Goal: Complete application form

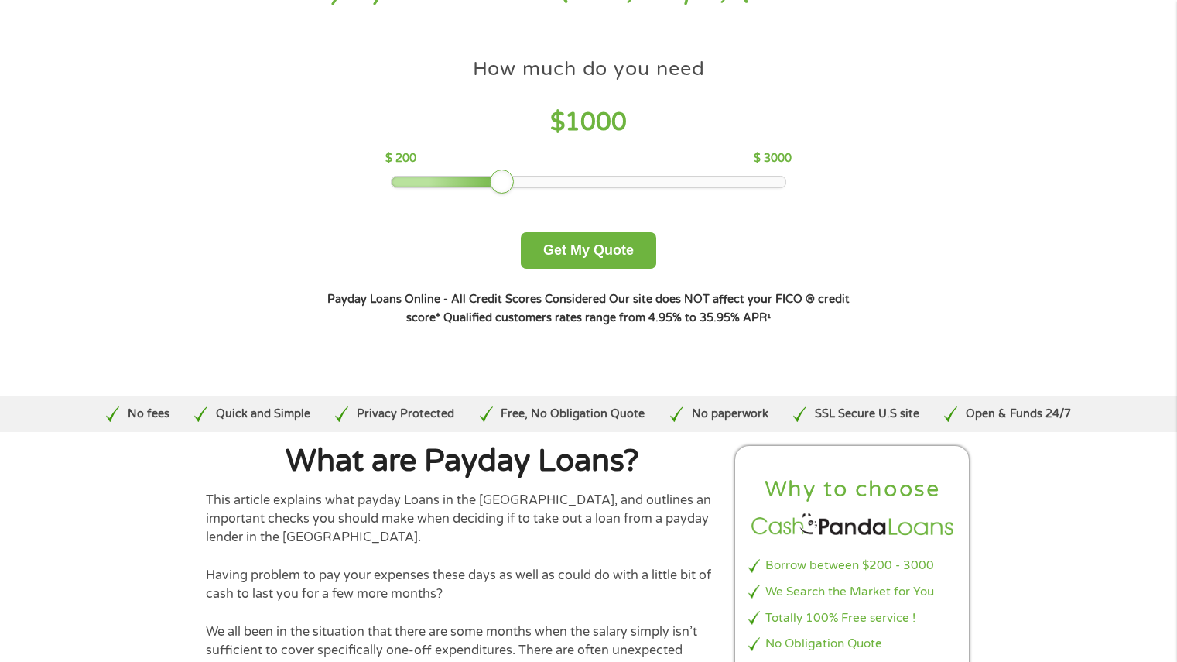
scroll to position [62, 0]
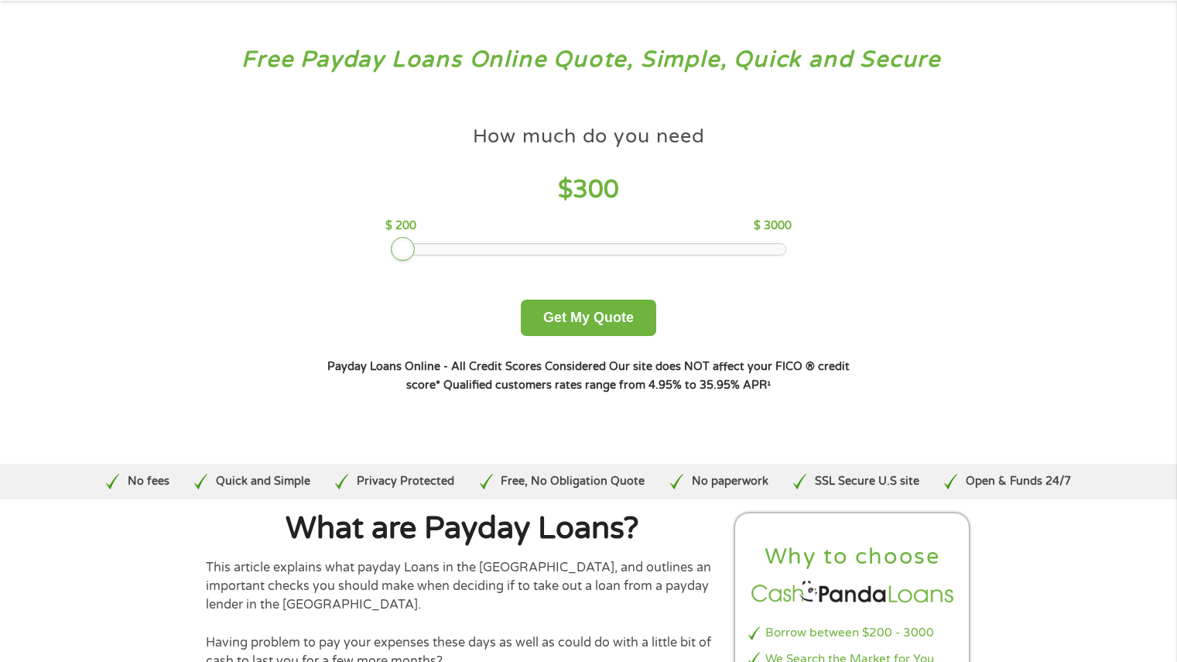
click at [405, 246] on div at bounding box center [589, 249] width 394 height 11
click at [402, 246] on div at bounding box center [403, 249] width 25 height 25
click at [393, 246] on div at bounding box center [403, 249] width 25 height 25
drag, startPoint x: 399, startPoint y: 248, endPoint x: 333, endPoint y: 347, distance: 118.9
click at [333, 347] on div "How much do you need? $300 $500 $750 $900 $1000 $1500 $2000 $2500 $3000 Other a…" at bounding box center [589, 255] width 592 height 327
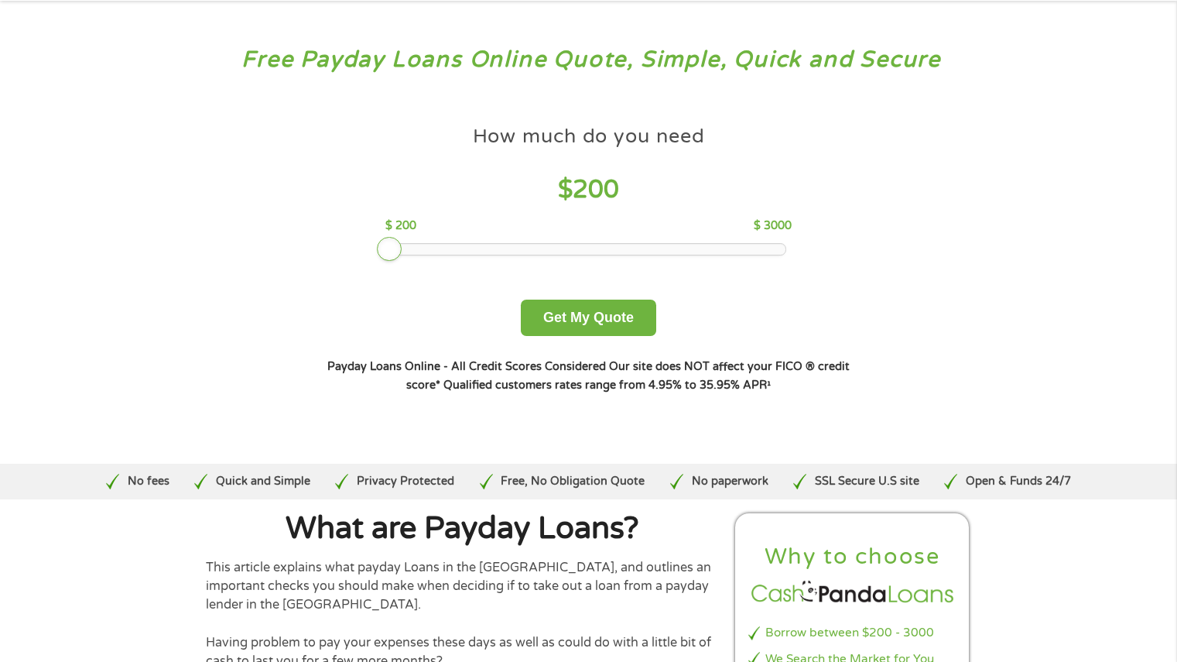
click at [748, 317] on div "How much do you need $ 200 $ 200 $ 3000 Get My Quote" at bounding box center [588, 227] width 542 height 218
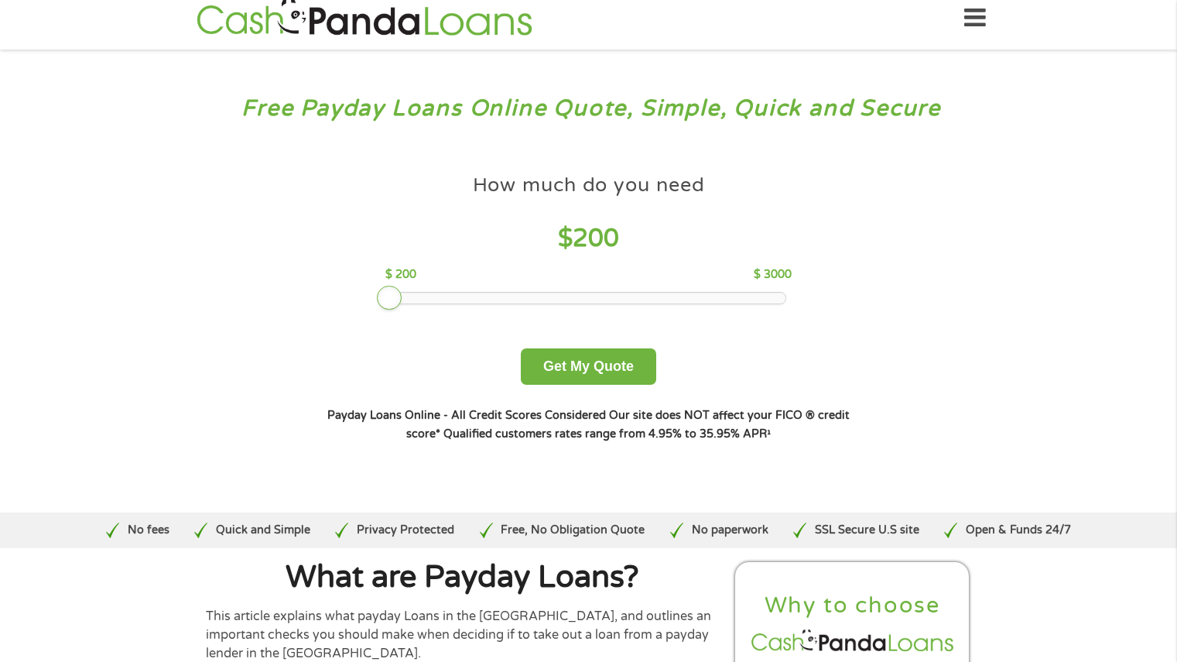
scroll to position [0, 0]
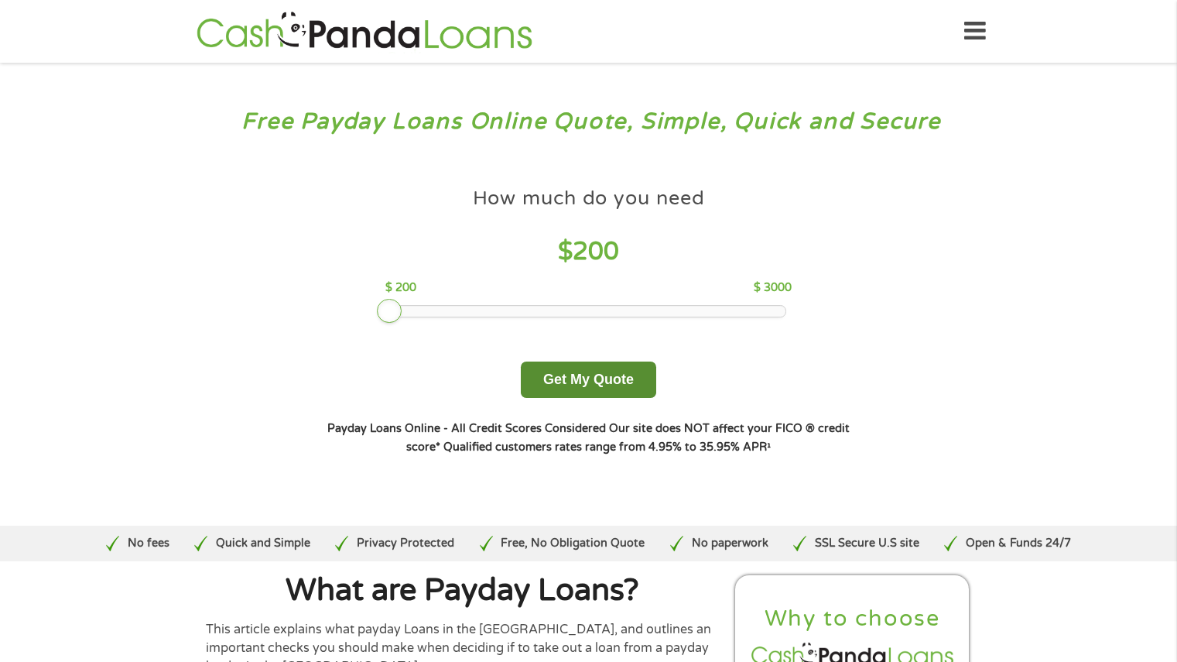
click at [578, 369] on button "Get My Quote" at bounding box center [588, 379] width 135 height 36
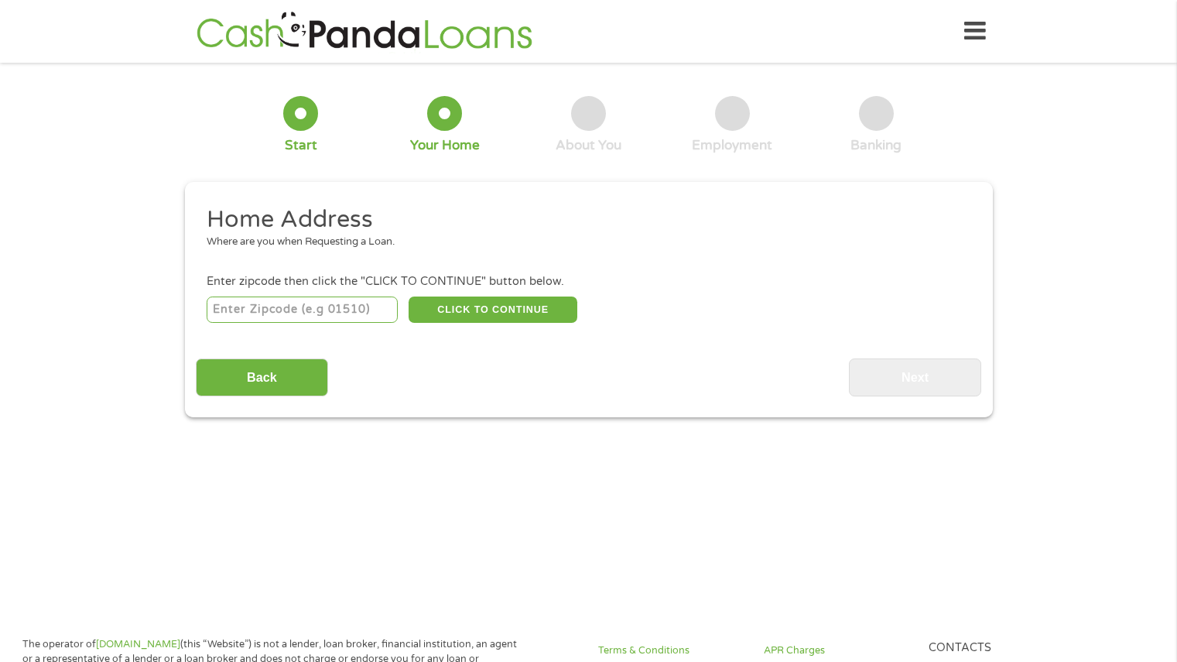
click at [372, 296] on input "number" at bounding box center [302, 309] width 191 height 26
type input "89074"
select select "[US_STATE]"
click at [501, 310] on button "CLICK TO CONTINUE" at bounding box center [493, 309] width 169 height 26
type input "89074"
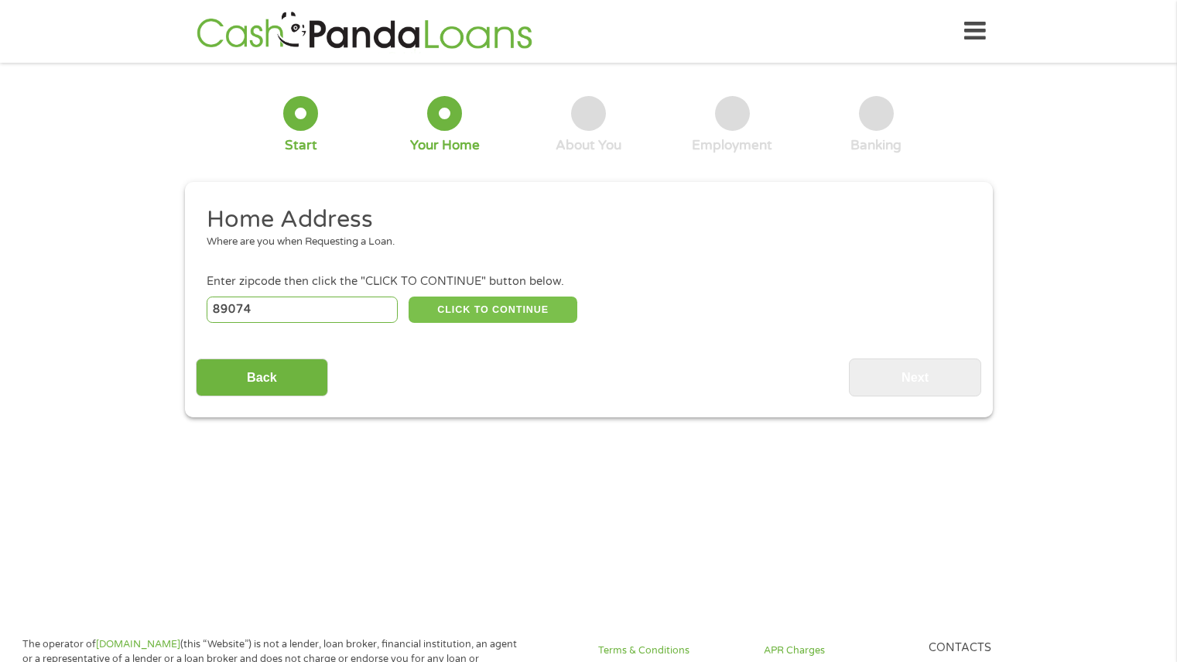
type input "[PERSON_NAME]"
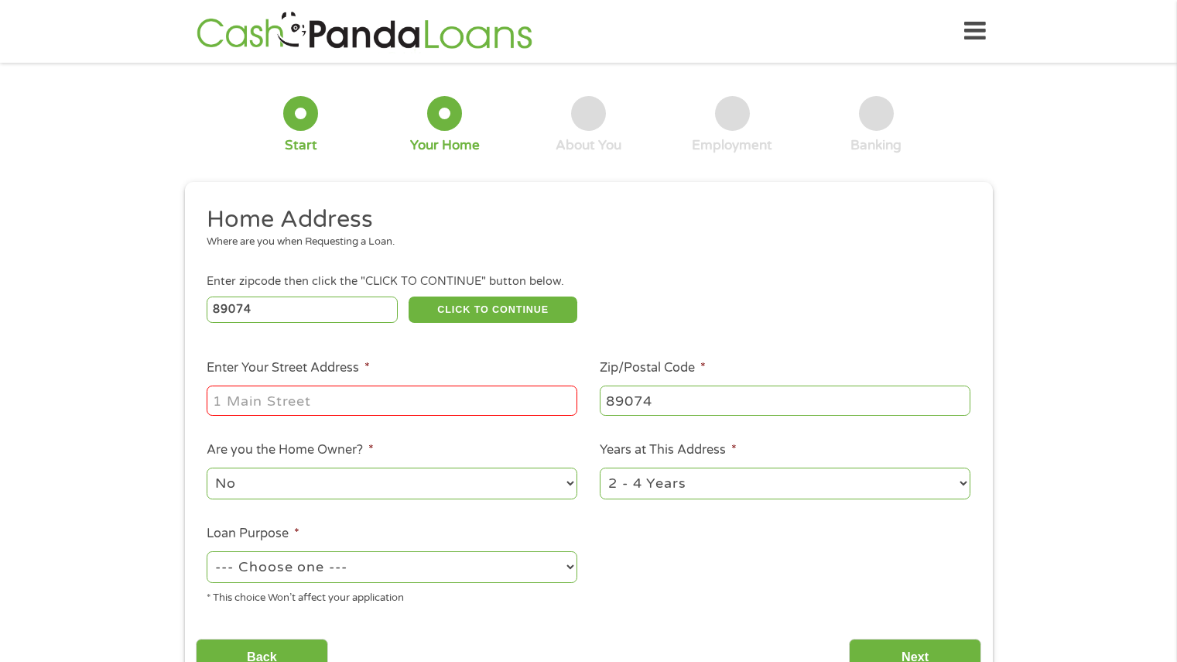
click at [468, 411] on input "Enter Your Street Address *" at bounding box center [392, 399] width 371 height 29
type input "[STREET_ADDRESS]"
click at [564, 566] on select "--- Choose one --- Pay Bills Debt Consolidation Home Improvement Major Purchase…" at bounding box center [392, 567] width 371 height 32
select select "paybills"
click at [207, 551] on select "--- Choose one --- Pay Bills Debt Consolidation Home Improvement Major Purchase…" at bounding box center [392, 567] width 371 height 32
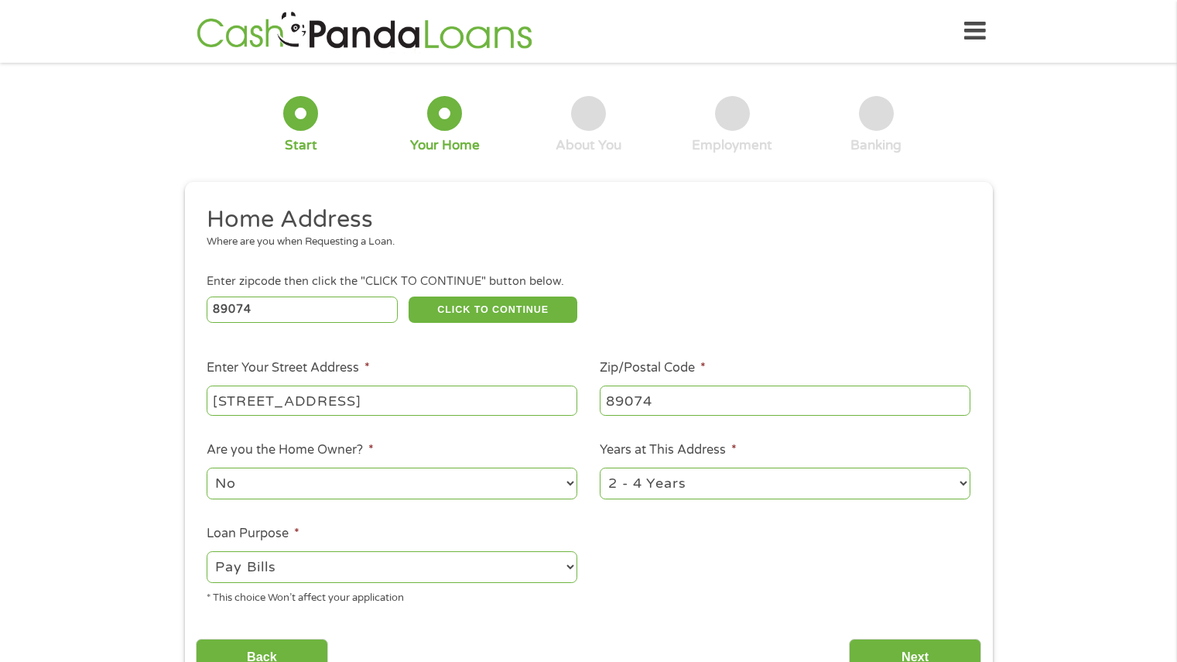
click at [704, 553] on ul "Home Address Where are you when Requesting a Loan. Enter zipcode then click the…" at bounding box center [589, 410] width 786 height 413
click at [960, 484] on select "1 Year or less 1 - 2 Years 2 - 4 Years Over 4 Years" at bounding box center [785, 484] width 371 height 32
select select "60months"
click at [600, 468] on select "1 Year or less 1 - 2 Years 2 - 4 Years Over 4 Years" at bounding box center [785, 484] width 371 height 32
click at [906, 582] on ul "Home Address Where are you when Requesting a Loan. Enter zipcode then click the…" at bounding box center [589, 410] width 786 height 413
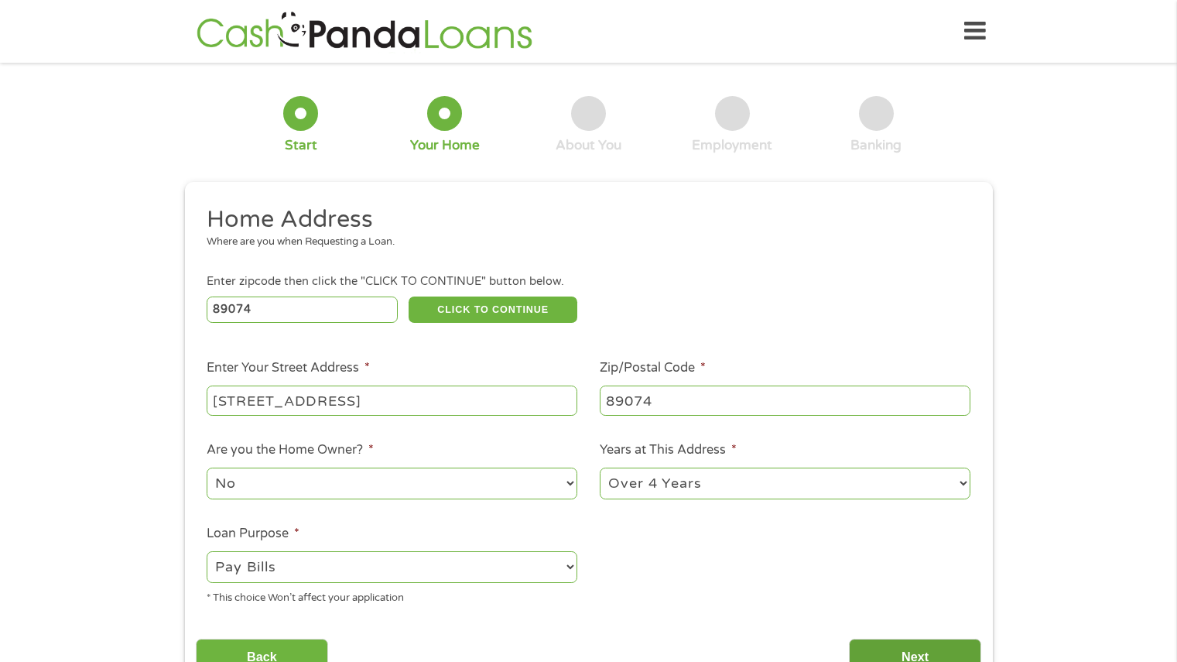
click at [895, 646] on input "Next" at bounding box center [915, 658] width 132 height 38
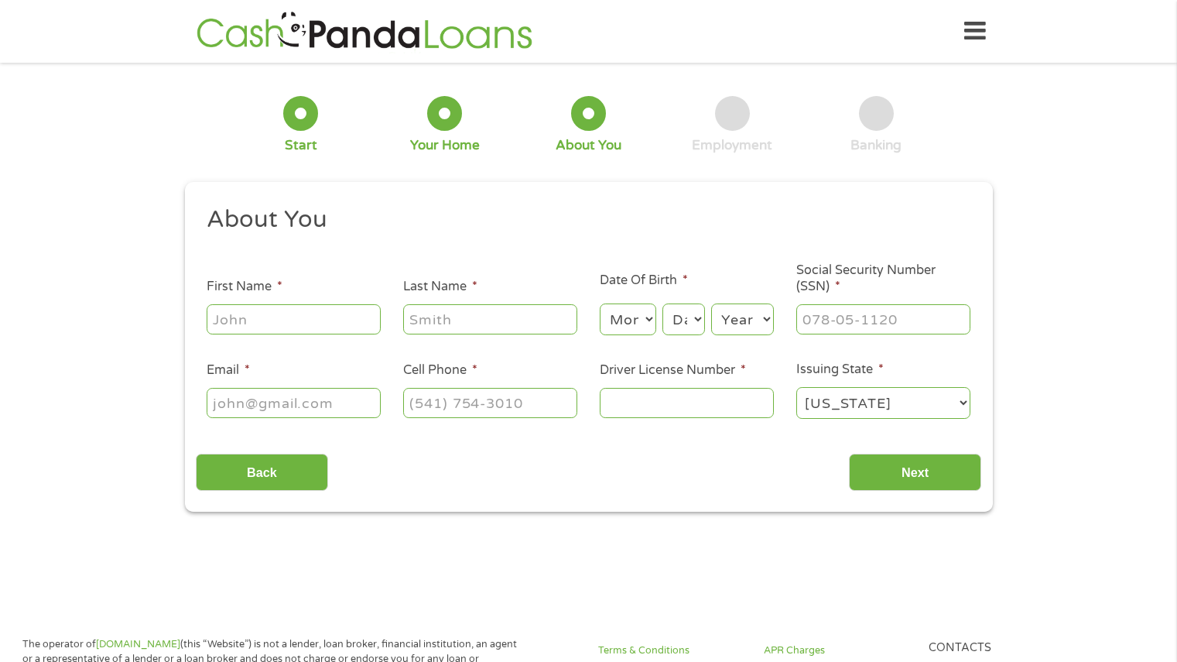
click at [331, 322] on input "First Name *" at bounding box center [294, 318] width 174 height 29
type input "[PERSON_NAME]"
type input "[EMAIL_ADDRESS][DOMAIN_NAME]"
type input "[PHONE_NUMBER]"
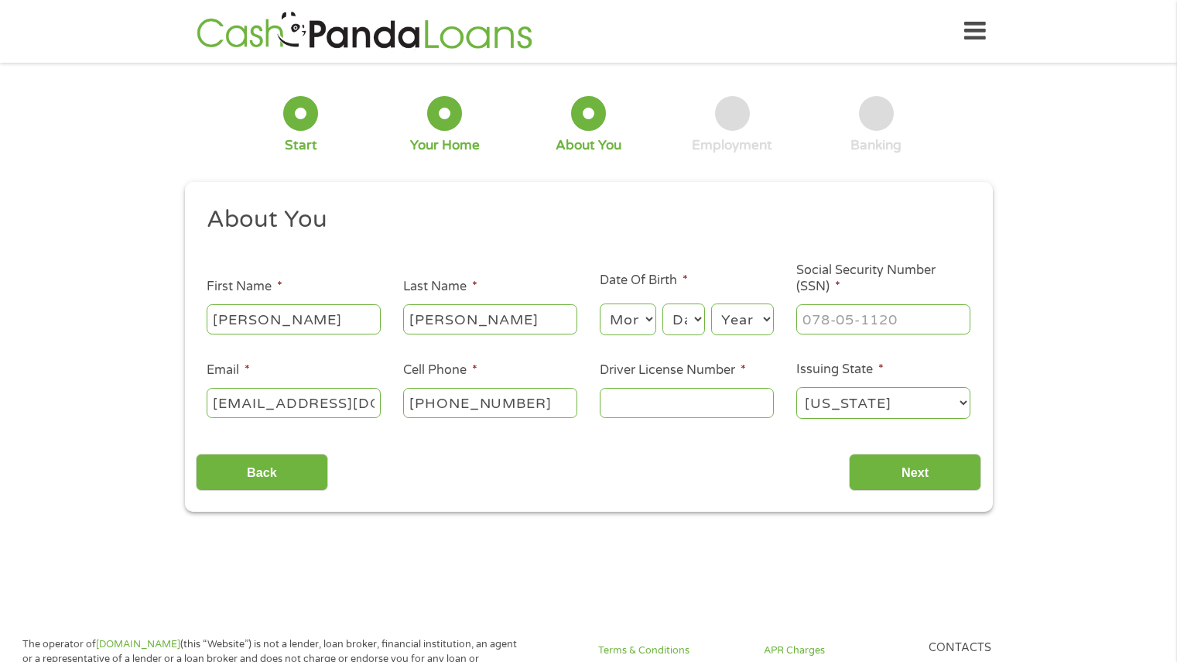
click at [645, 320] on select "Month 1 2 3 4 5 6 7 8 9 10 11 12" at bounding box center [628, 319] width 57 height 32
select select "3"
click at [600, 303] on select "Month 1 2 3 4 5 6 7 8 9 10 11 12" at bounding box center [628, 319] width 57 height 32
click at [697, 320] on select "Day 1 2 3 4 5 6 7 8 9 10 11 12 13 14 15 16 17 18 19 20 21 22 23 24 25 26 27 28 …" at bounding box center [684, 319] width 42 height 32
select select "25"
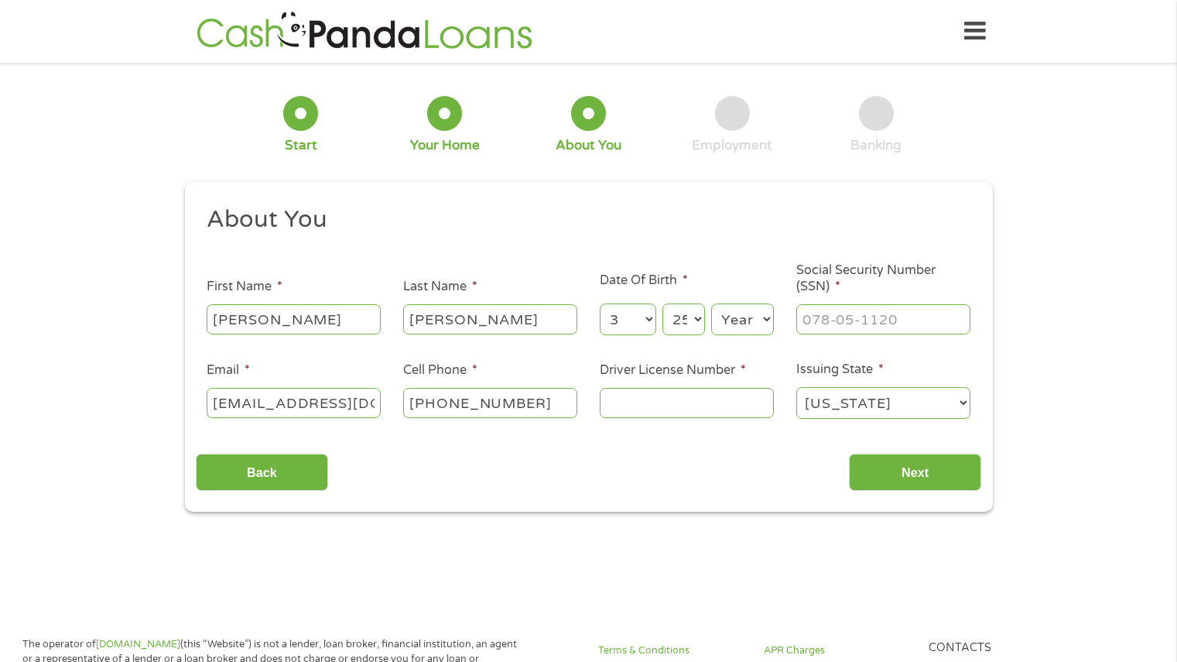
click at [663, 303] on select "Day 1 2 3 4 5 6 7 8 9 10 11 12 13 14 15 16 17 18 19 20 21 22 23 24 25 26 27 28 …" at bounding box center [684, 319] width 42 height 32
click at [765, 317] on select "Year [DATE] 2006 2005 2004 2003 2002 2001 2000 1999 1998 1997 1996 1995 1994 19…" at bounding box center [742, 319] width 63 height 32
select select "1980"
click at [711, 303] on select "Year [DATE] 2006 2005 2004 2003 2002 2001 2000 1999 1998 1997 1996 1995 1994 19…" at bounding box center [742, 319] width 63 height 32
click at [865, 326] on input "___-__-____" at bounding box center [884, 318] width 174 height 29
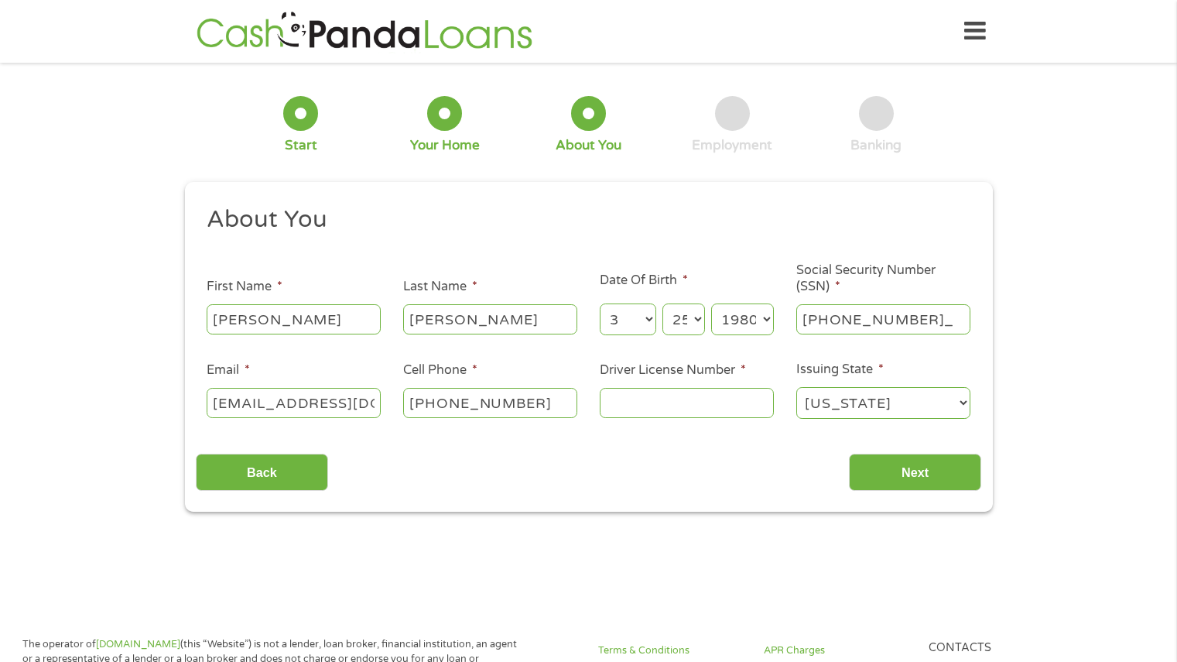
type input "548-61-0053"
click at [707, 403] on input "Driver License Number *" at bounding box center [687, 402] width 174 height 29
type input "1706661608"
click at [890, 460] on input "Next" at bounding box center [915, 473] width 132 height 38
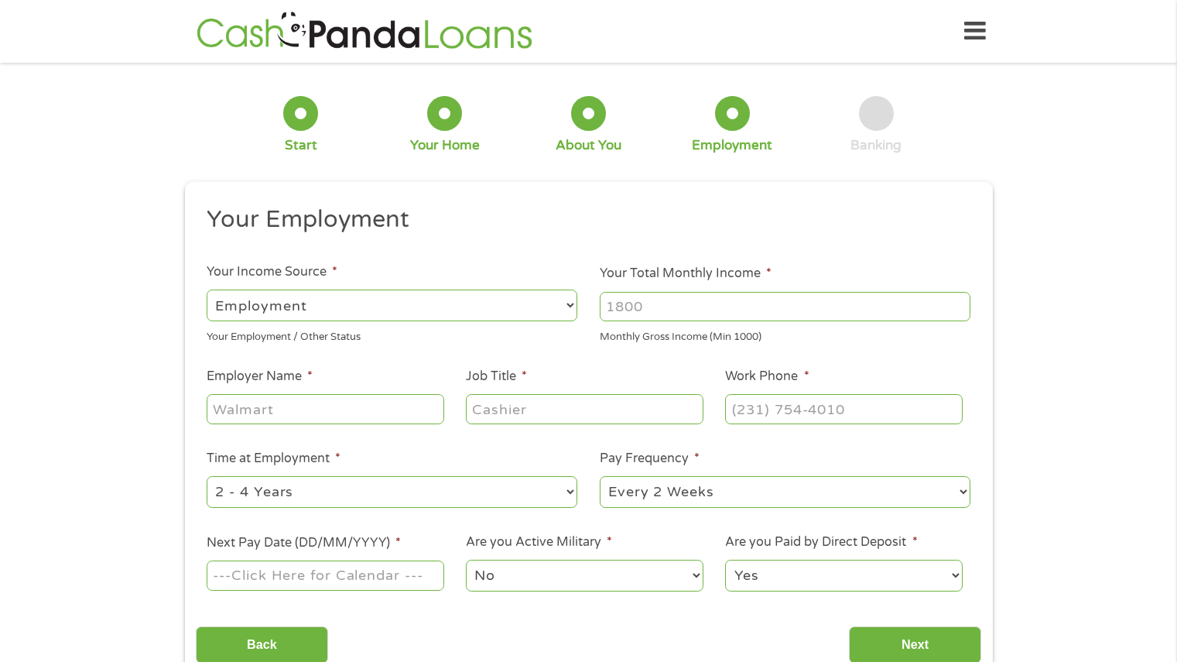
click at [564, 301] on select "--- Choose one --- Employment [DEMOGRAPHIC_DATA] Benefits" at bounding box center [392, 306] width 371 height 32
click at [207, 290] on select "--- Choose one --- Employment [DEMOGRAPHIC_DATA] Benefits" at bounding box center [392, 306] width 371 height 32
click at [423, 408] on input "Employer Name *" at bounding box center [325, 408] width 237 height 29
type input "pepsico"
type input "les"
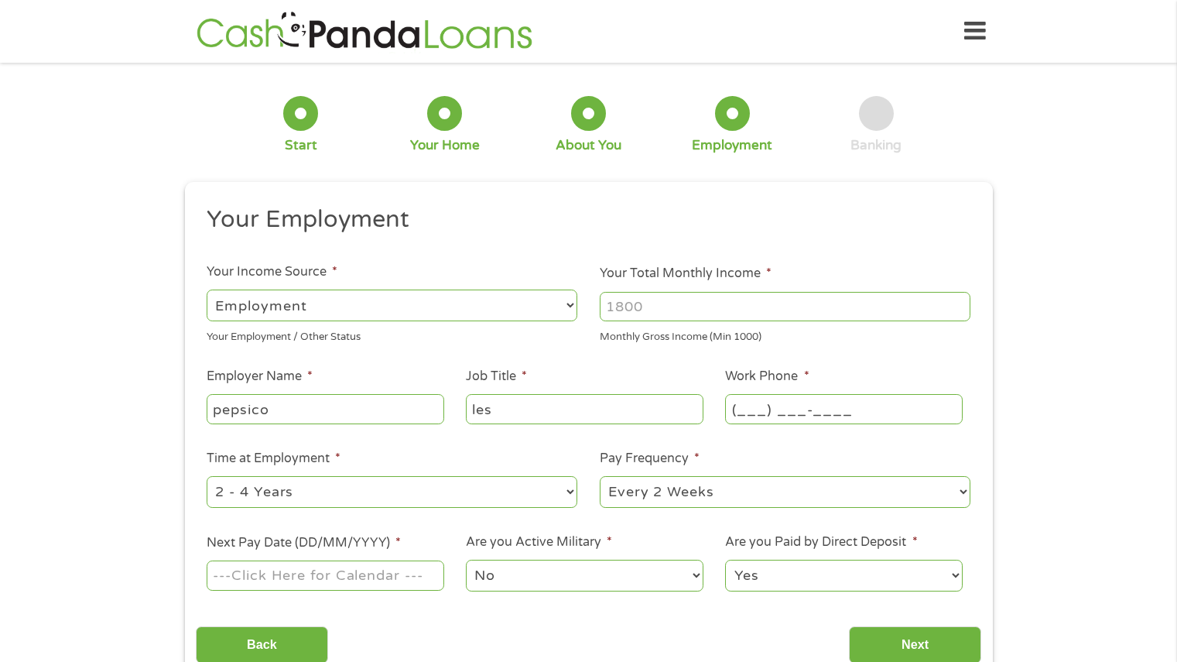
click at [794, 414] on input "(___) ___-____" at bounding box center [843, 408] width 237 height 29
type input "[PHONE_NUMBER]"
click at [553, 451] on li "Time at Employment * --- Choose one --- 1 Year or less 1 - 2 Years 2 - 4 Years …" at bounding box center [392, 479] width 393 height 61
click at [572, 495] on select "--- Choose one --- 1 Year or less 1 - 2 Years 2 - 4 Years Over 4 Years" at bounding box center [392, 492] width 371 height 32
select select "60months"
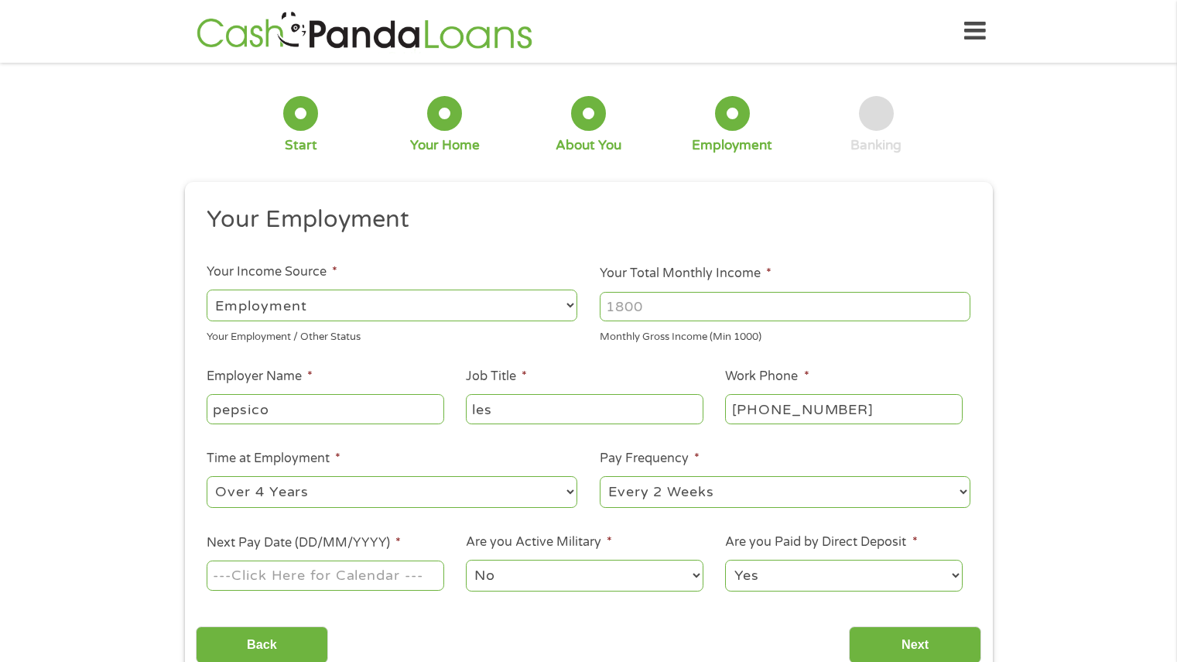
click at [207, 476] on select "--- Choose one --- 1 Year or less 1 - 2 Years 2 - 4 Years Over 4 Years" at bounding box center [392, 492] width 371 height 32
click at [803, 496] on select "--- Choose one --- Every 2 Weeks Every Week Monthly Semi-Monthly" at bounding box center [785, 492] width 371 height 32
select select "semimonthly"
click at [600, 476] on select "--- Choose one --- Every 2 Weeks Every Week Monthly Semi-Monthly" at bounding box center [785, 492] width 371 height 32
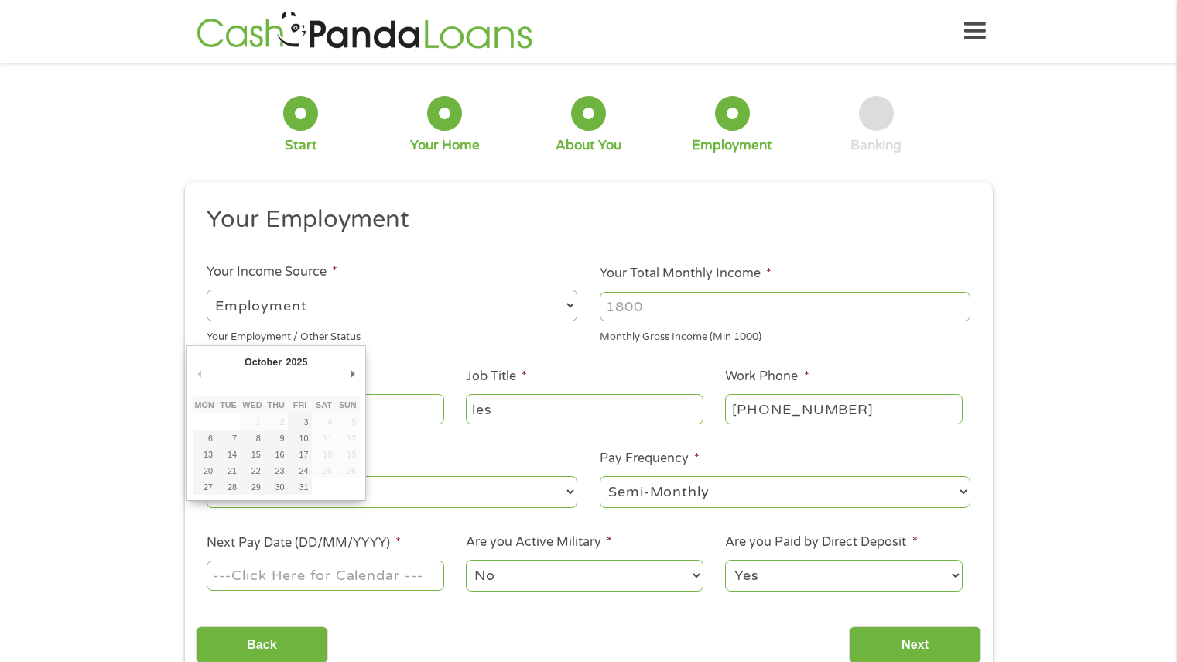
click at [410, 576] on input "Next Pay Date (DD/MM/YYYY) *" at bounding box center [325, 574] width 237 height 29
type input "[DATE]"
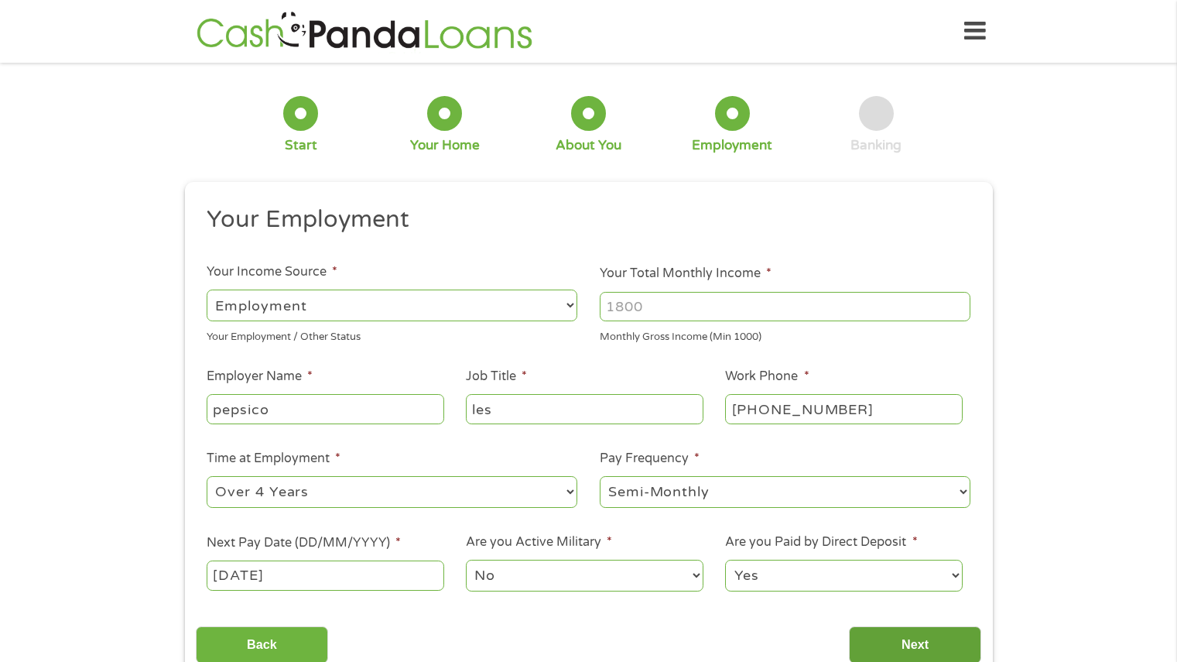
click at [884, 636] on input "Next" at bounding box center [915, 645] width 132 height 38
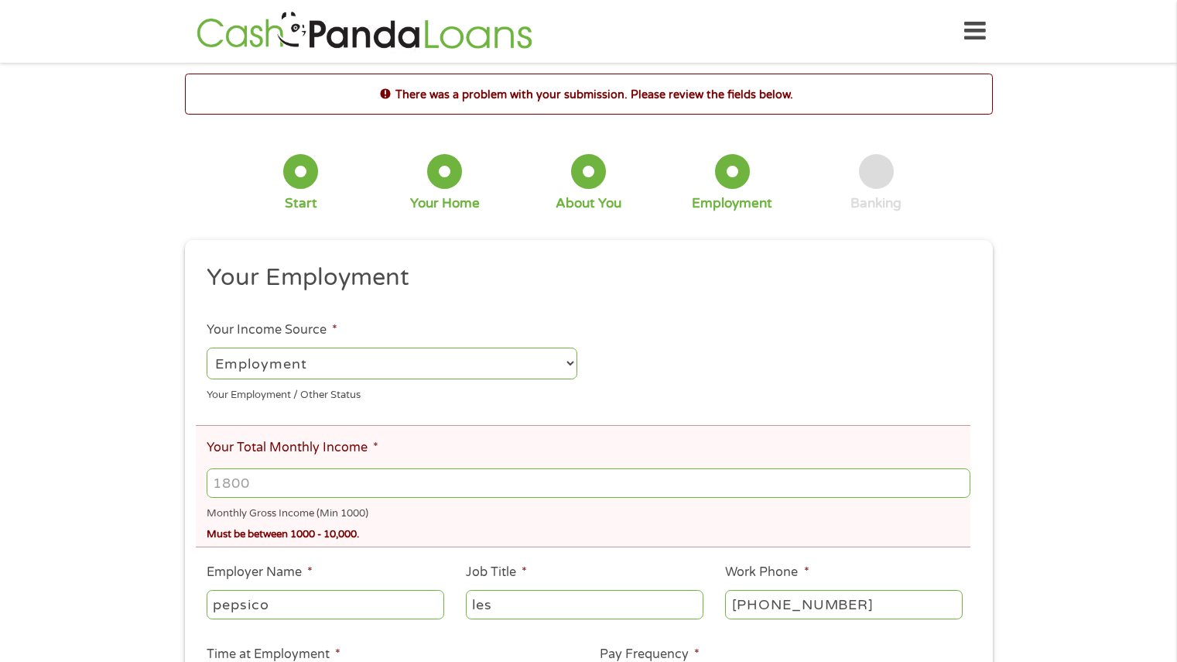
click at [589, 477] on input "Your Total Monthly Income *" at bounding box center [588, 482] width 763 height 29
type input "1800"
click at [1026, 583] on div "There was a problem with your submission. Please review the fields below. 1 Sta…" at bounding box center [588, 477] width 1177 height 806
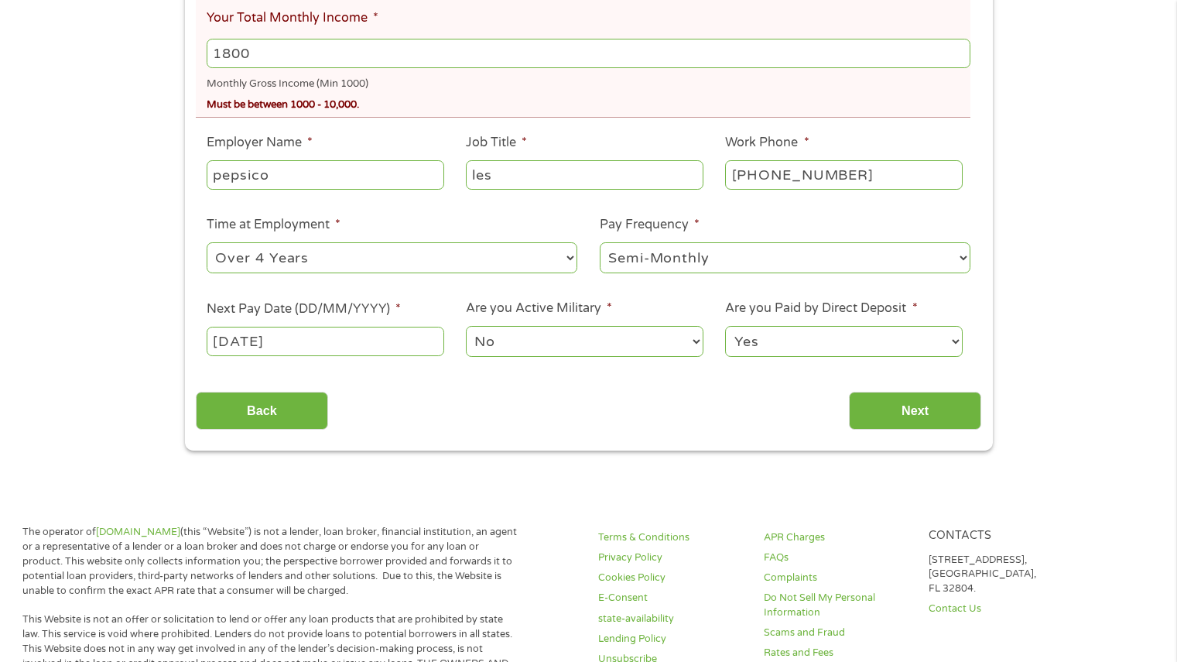
scroll to position [433, 0]
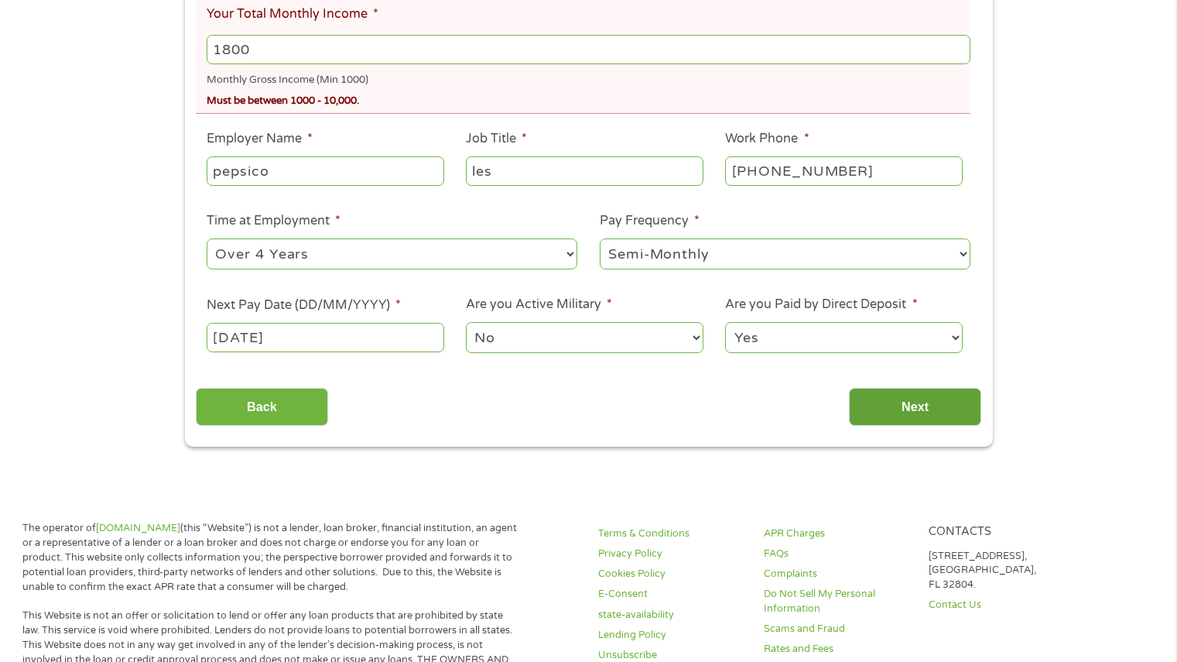
click at [934, 413] on input "Next" at bounding box center [915, 407] width 132 height 38
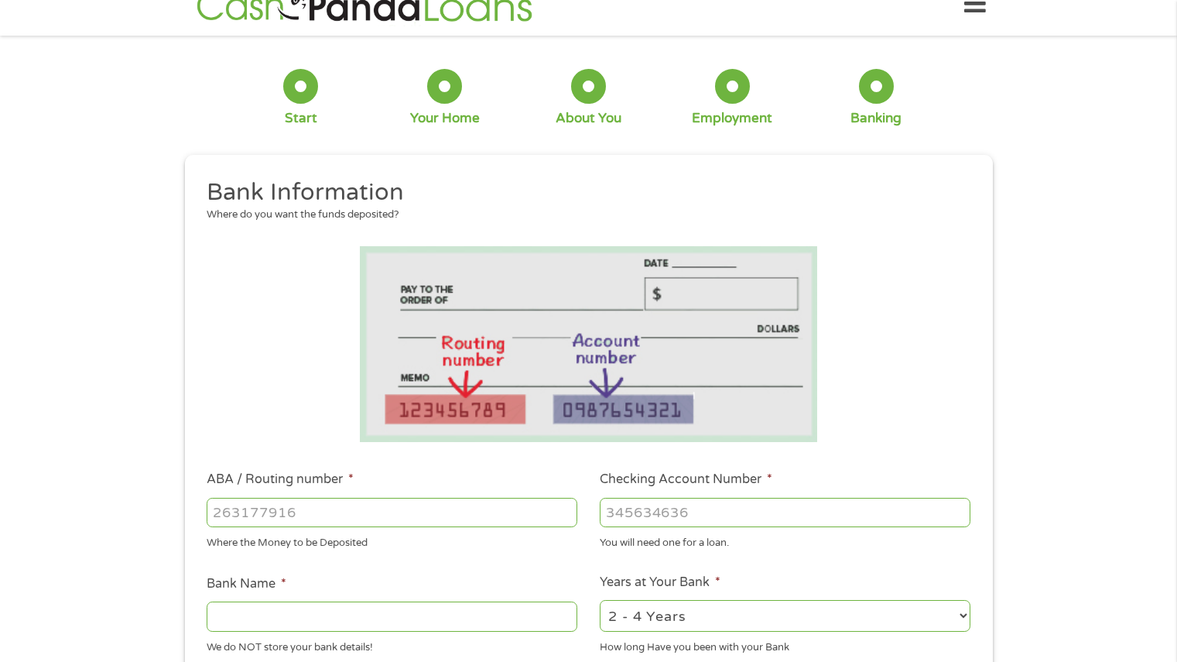
scroll to position [0, 0]
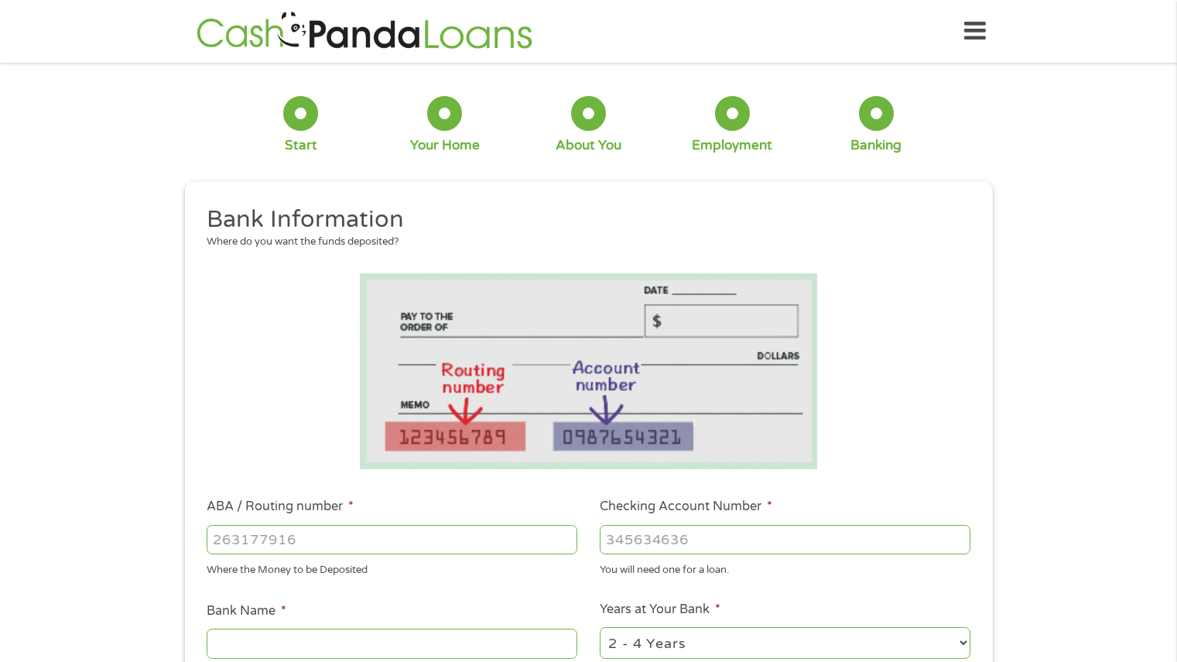
click at [449, 541] on input "ABA / Routing number *" at bounding box center [392, 539] width 371 height 29
click at [448, 542] on input "254074974" at bounding box center [392, 539] width 371 height 29
type input "2"
type input "256074974"
type input "NAVY FEDERAL CREDIT UNION"
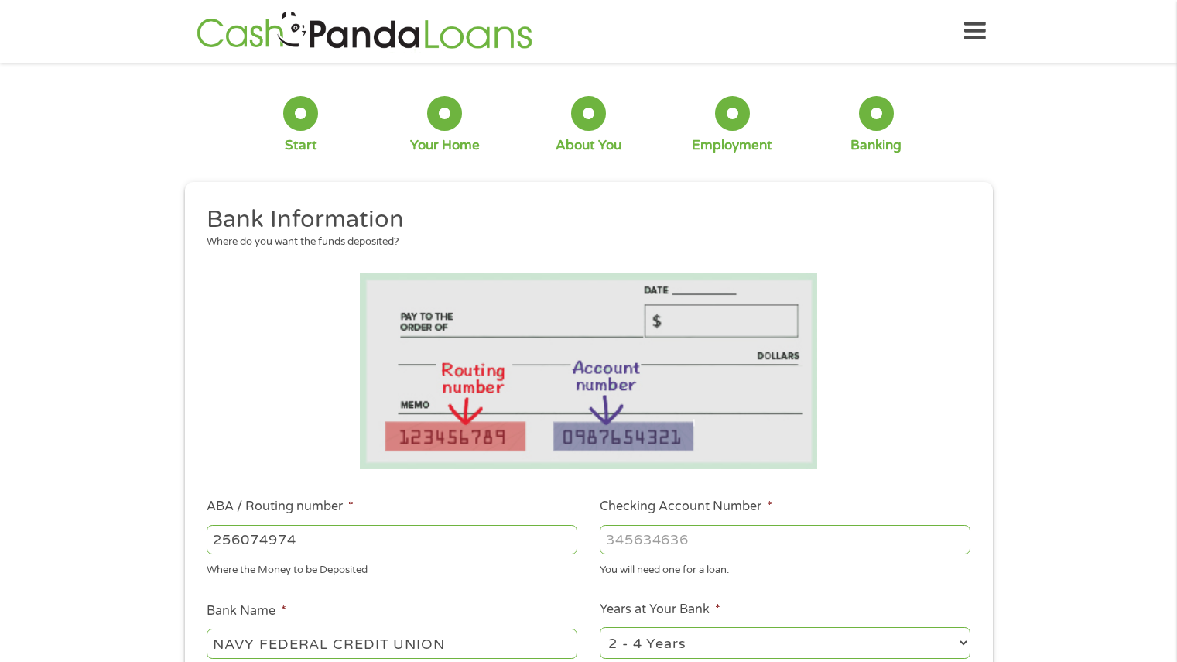
type input "256074974"
type input "7081758505"
click at [870, 452] on li at bounding box center [589, 371] width 786 height 196
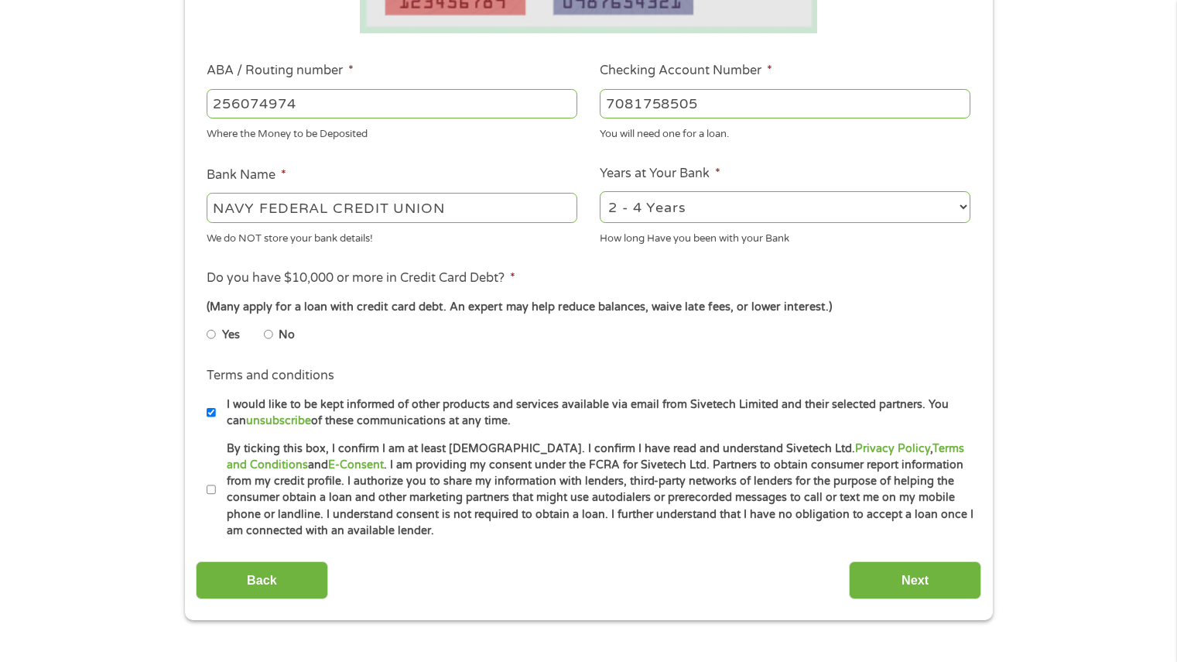
scroll to position [433, 0]
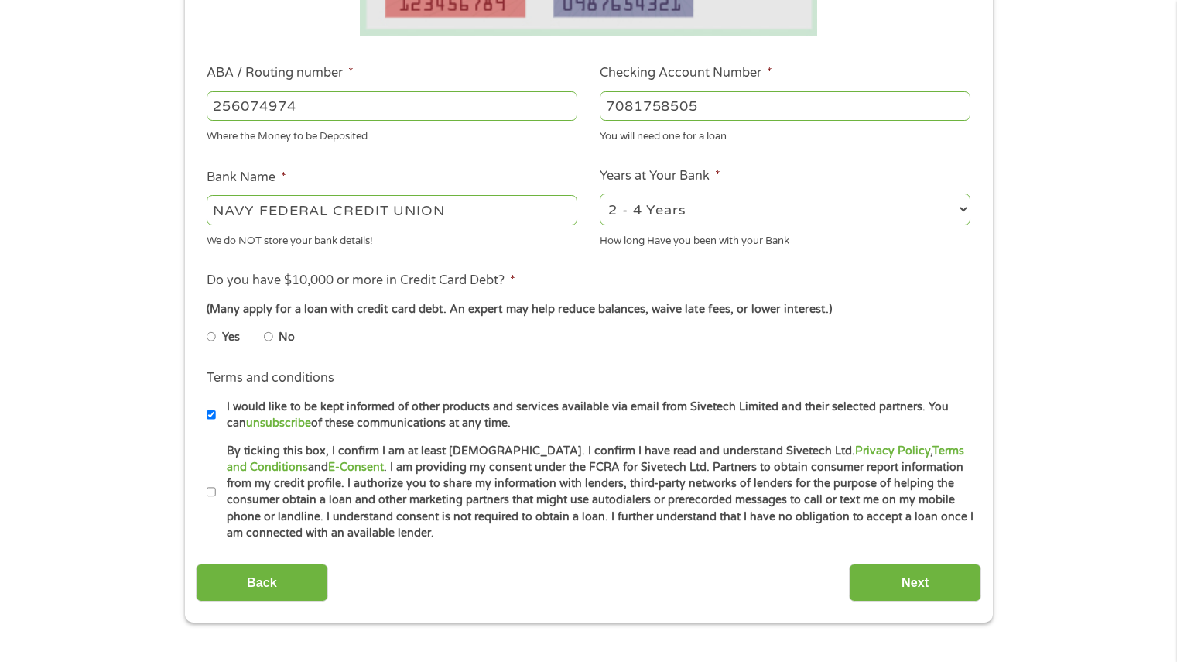
click at [957, 208] on select "2 - 4 Years 6 - 12 Months 1 - 2 Years Over 4 Years" at bounding box center [785, 210] width 371 height 32
select select "60months"
click at [600, 194] on select "2 - 4 Years 6 - 12 Months 1 - 2 Years Over 4 Years" at bounding box center [785, 210] width 371 height 32
click at [269, 336] on input "No" at bounding box center [268, 336] width 9 height 25
radio input "true"
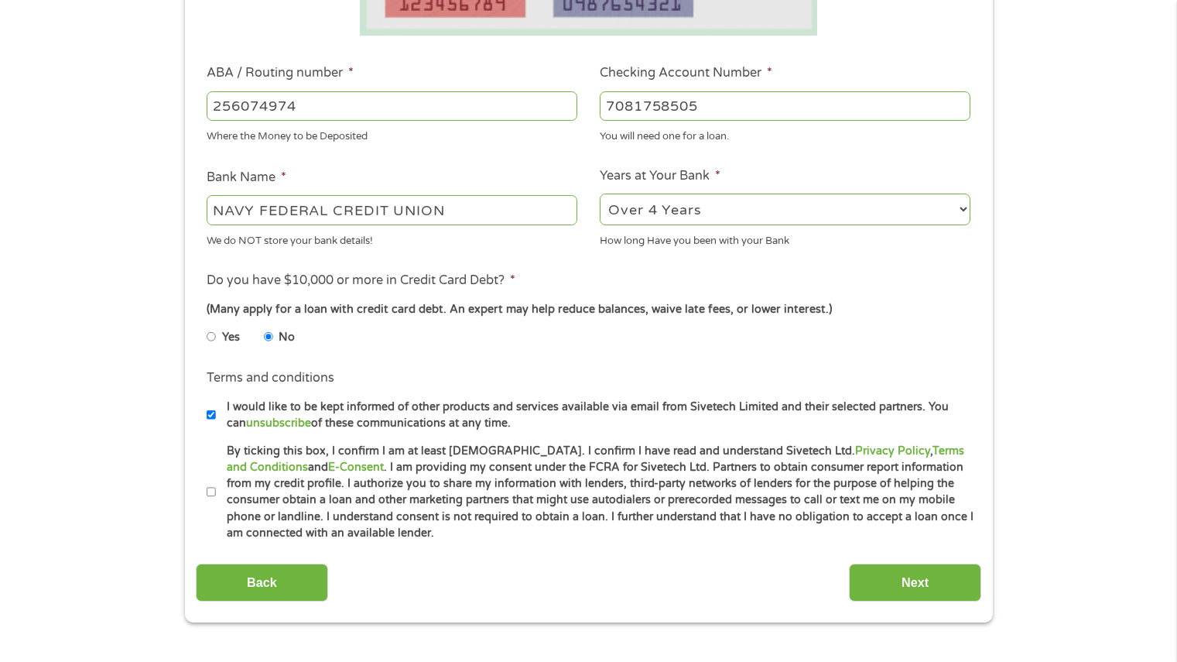
click at [205, 492] on li "Terms and conditions * By ticking this box, I confirm I am at least [DEMOGRAPHI…" at bounding box center [589, 492] width 786 height 99
click at [209, 492] on input "By ticking this box, I confirm I am at least [DEMOGRAPHIC_DATA]. I confirm I ha…" at bounding box center [211, 492] width 9 height 25
checkbox input "true"
click at [931, 571] on input "Next" at bounding box center [915, 583] width 132 height 38
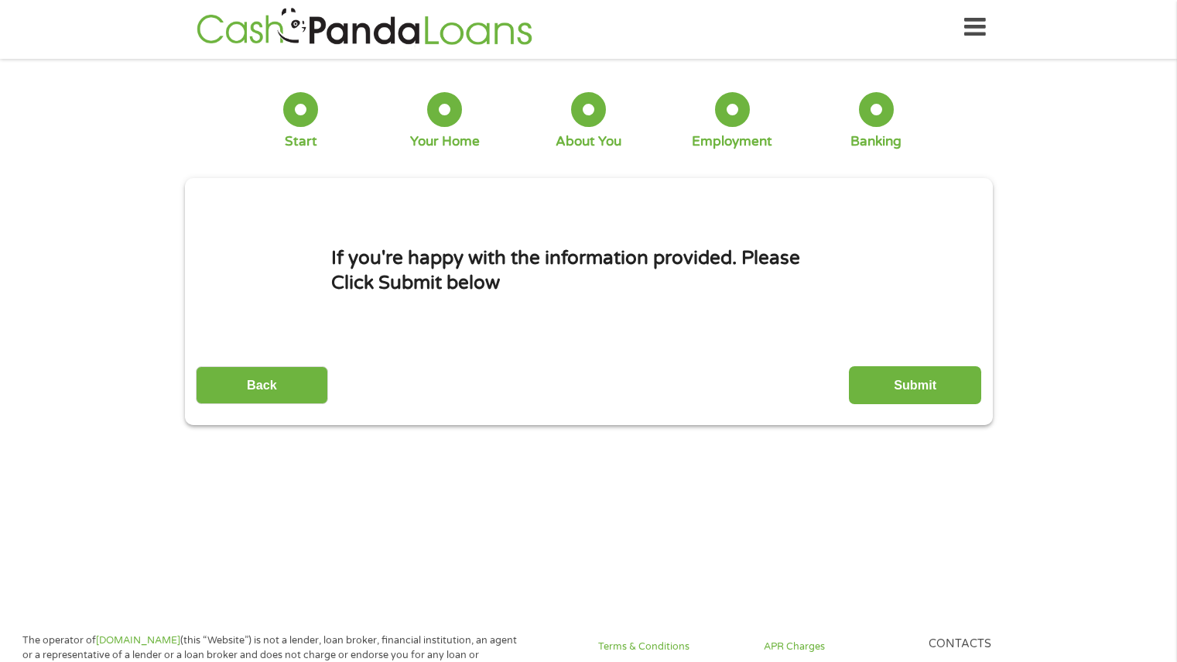
scroll to position [0, 0]
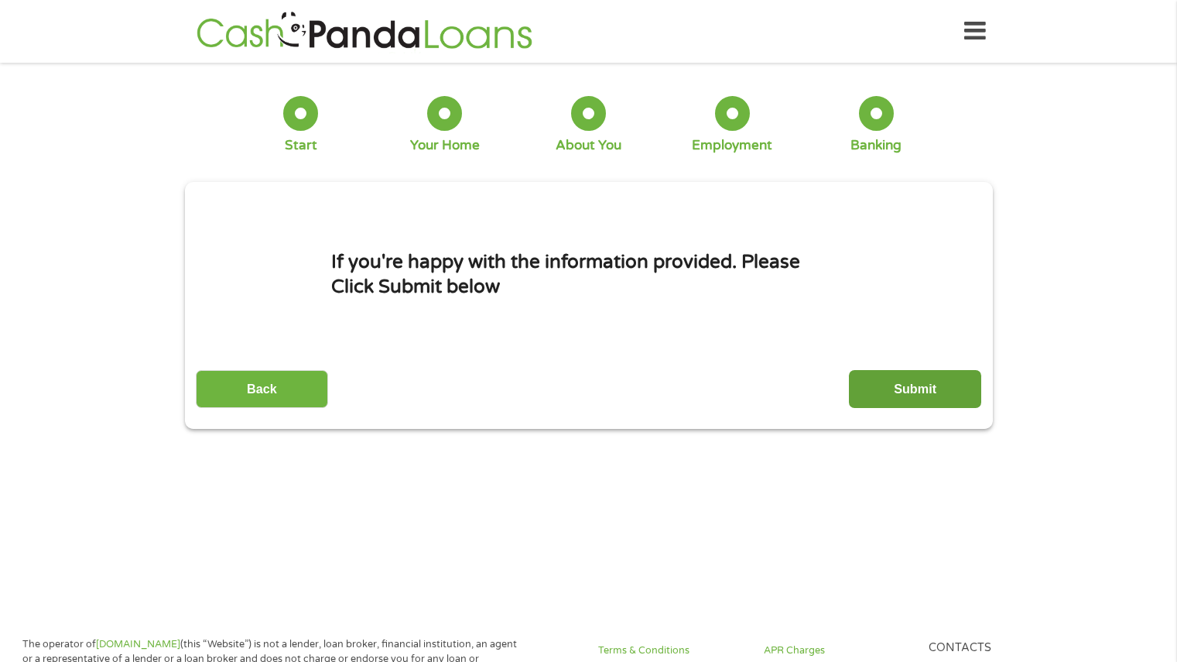
click at [885, 381] on input "Submit" at bounding box center [915, 389] width 132 height 38
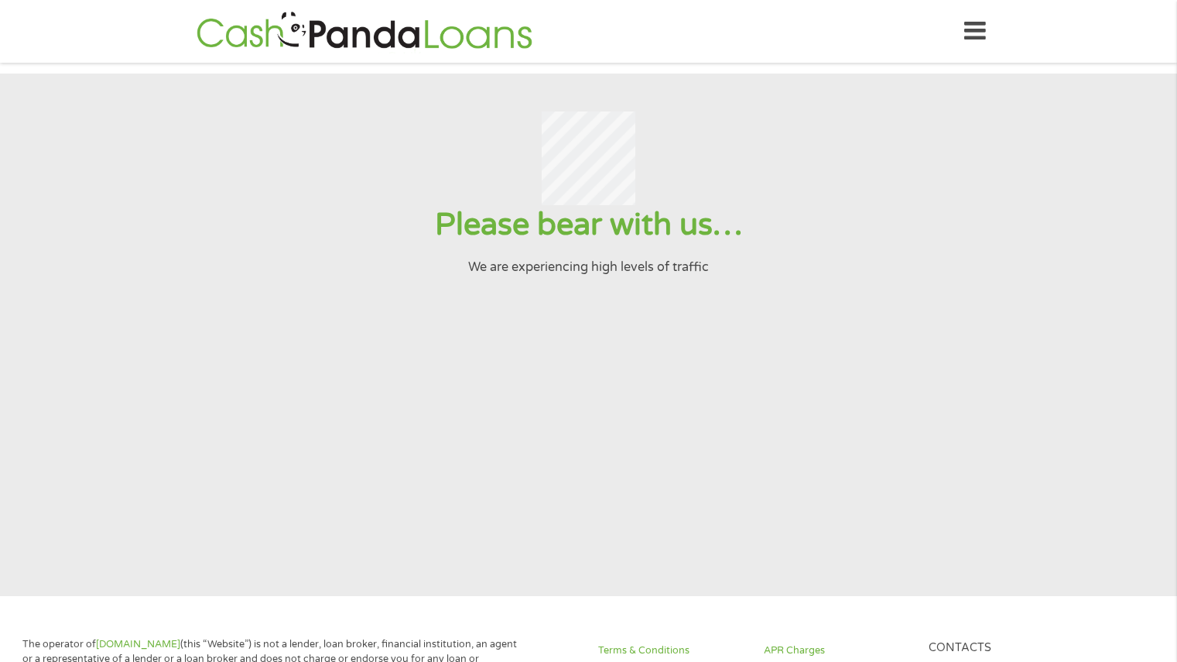
click at [885, 381] on section "Please bear with us… We are experiencing high levels of traffic" at bounding box center [588, 335] width 1177 height 523
